Goal: Task Accomplishment & Management: Manage account settings

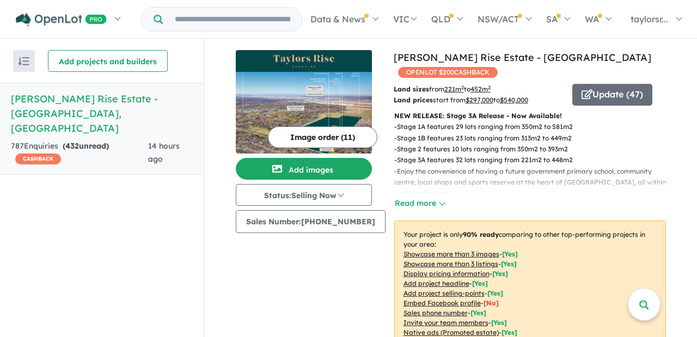
scroll to position [209, 0]
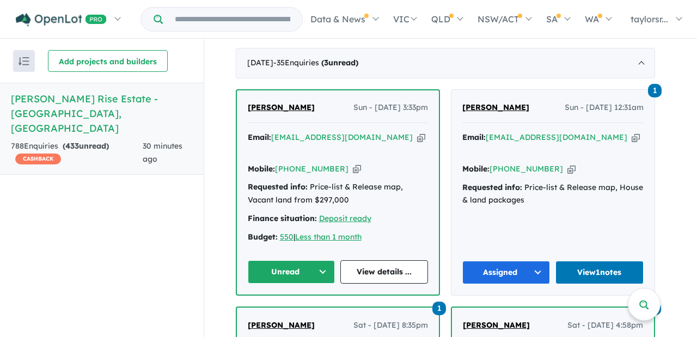
scroll to position [461, 0]
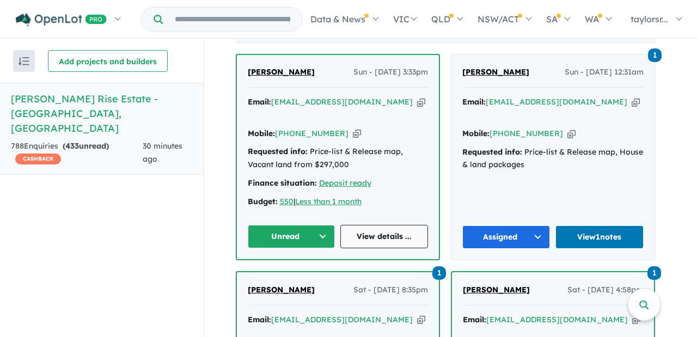
click at [392, 225] on link "View details ..." at bounding box center [384, 236] width 88 height 23
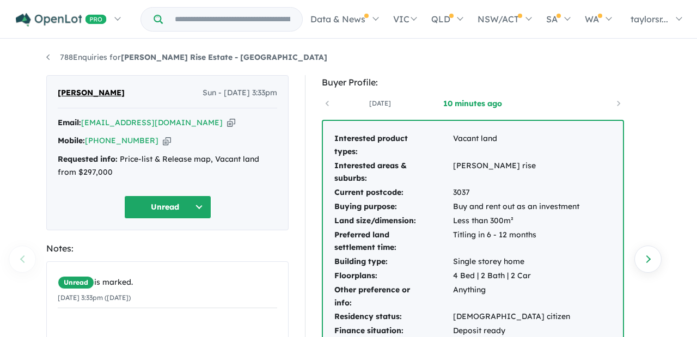
click at [199, 203] on button "Unread" at bounding box center [167, 207] width 87 height 23
click at [163, 255] on button "Assigned" at bounding box center [172, 258] width 95 height 25
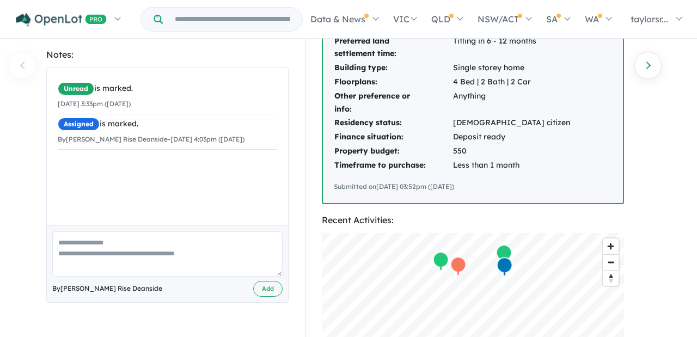
scroll to position [214, 0]
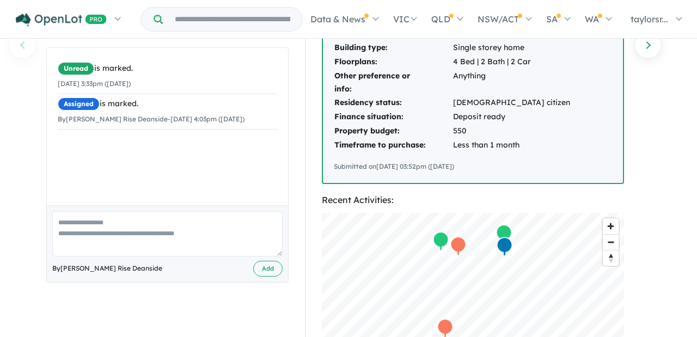
click at [119, 241] on textarea at bounding box center [167, 233] width 230 height 45
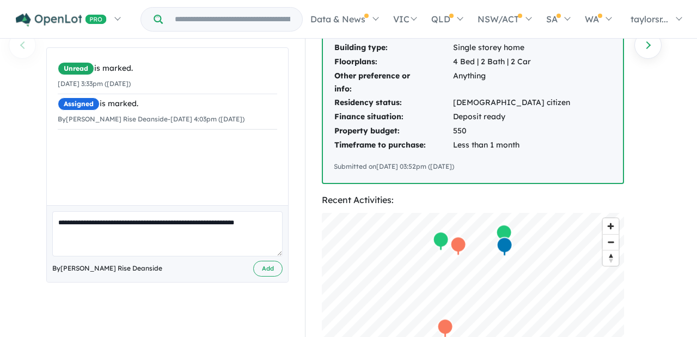
click at [225, 225] on textarea "**********" at bounding box center [167, 233] width 230 height 45
click at [102, 233] on textarea "**********" at bounding box center [167, 233] width 230 height 45
type textarea "**********"
click at [270, 273] on button "Add" at bounding box center [267, 269] width 29 height 16
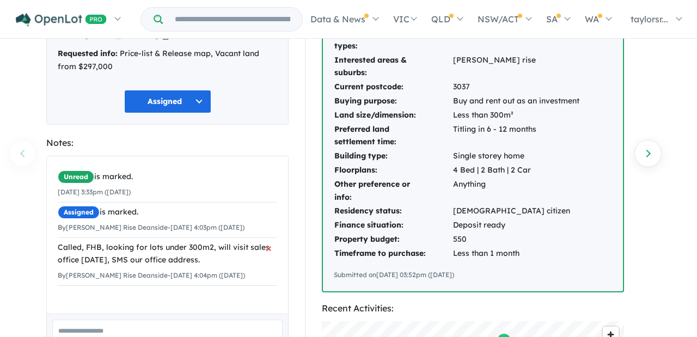
scroll to position [112, 0]
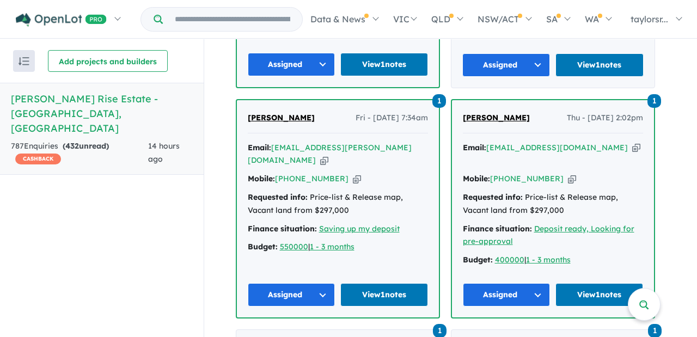
scroll to position [854, 0]
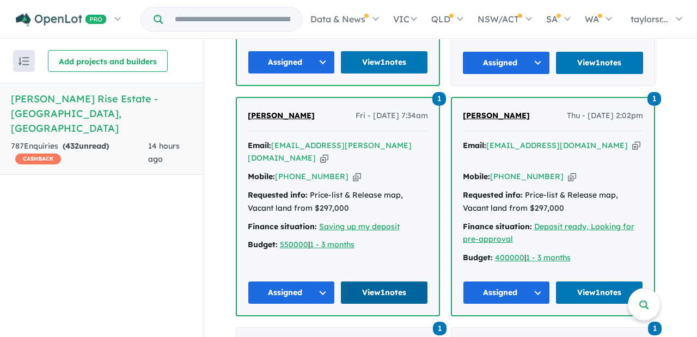
click at [380, 281] on link "View 1 notes" at bounding box center [384, 292] width 88 height 23
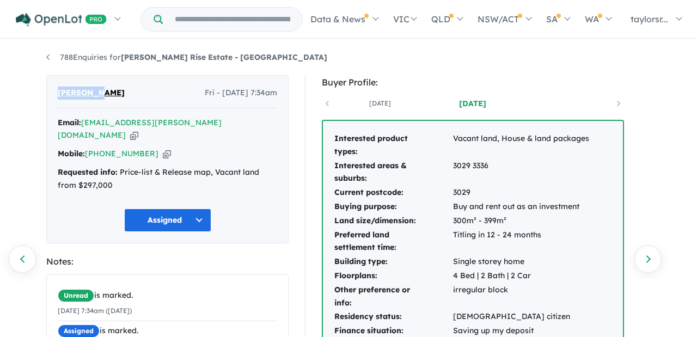
drag, startPoint x: 57, startPoint y: 91, endPoint x: 96, endPoint y: 93, distance: 38.7
click at [97, 93] on span "[PERSON_NAME]" at bounding box center [91, 93] width 67 height 13
copy span "Sulakhan"
